Goal: Information Seeking & Learning: Get advice/opinions

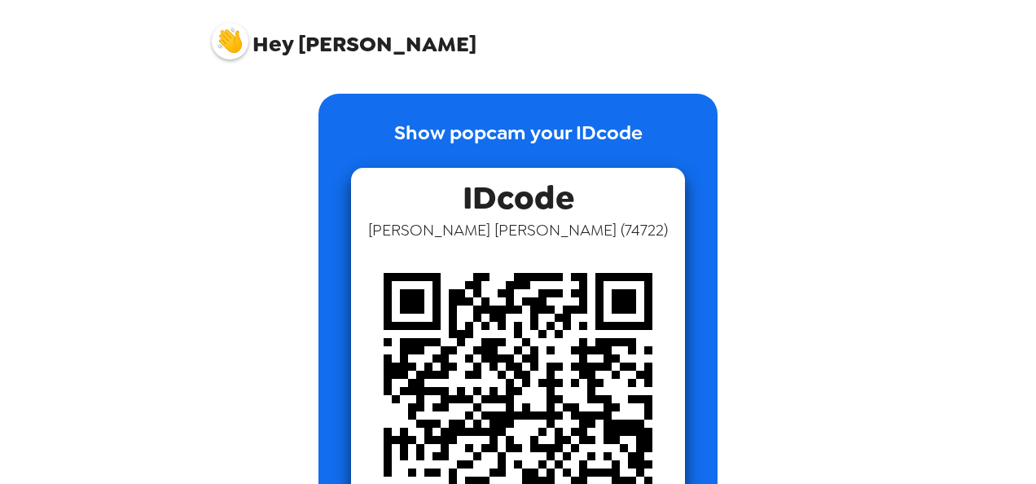
click at [300, 29] on span "Hey [PERSON_NAME]" at bounding box center [344, 35] width 265 height 41
click at [301, 41] on span "Hey [PERSON_NAME]" at bounding box center [344, 35] width 265 height 41
click at [293, 37] on span "Hey [PERSON_NAME]" at bounding box center [344, 35] width 265 height 41
click at [225, 51] on img at bounding box center [230, 41] width 37 height 37
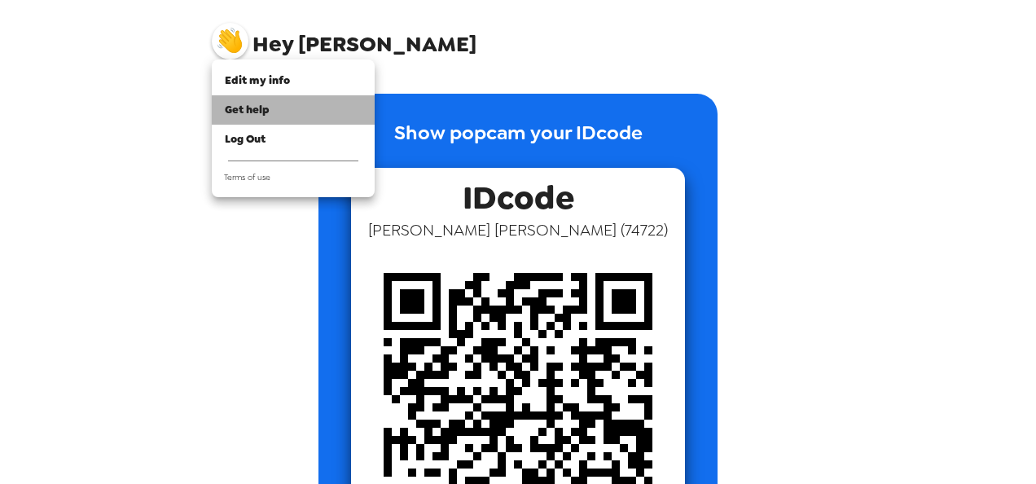
click at [280, 103] on div "Get help" at bounding box center [293, 110] width 137 height 16
